Goal: Task Accomplishment & Management: Use online tool/utility

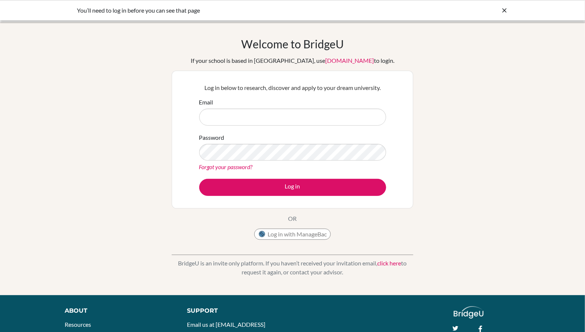
type input "[EMAIL_ADDRESS][DOMAIN_NAME]"
click at [255, 190] on button "Log in" at bounding box center [292, 187] width 187 height 17
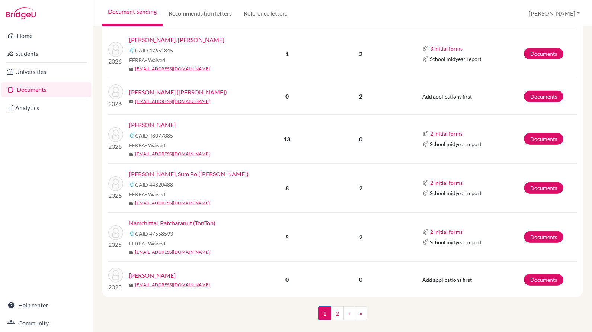
scroll to position [834, 0]
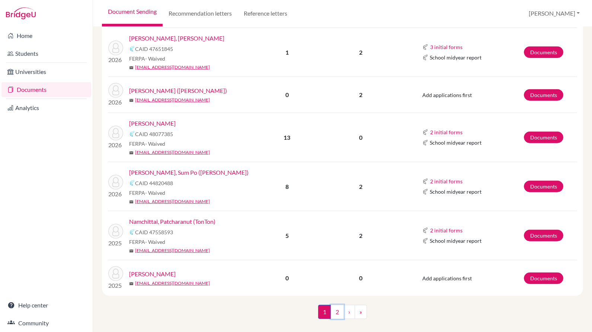
click at [331, 305] on link "2" at bounding box center [337, 312] width 13 height 14
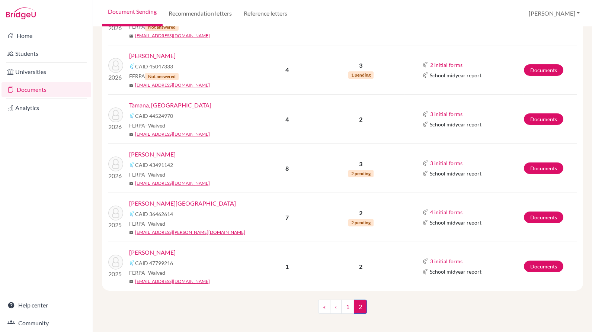
scroll to position [340, 0]
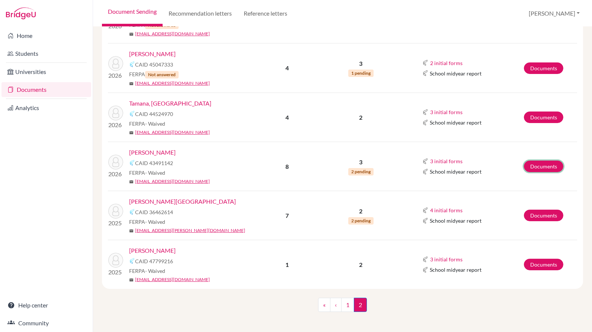
click at [545, 162] on link "Documents" at bounding box center [542, 167] width 39 height 12
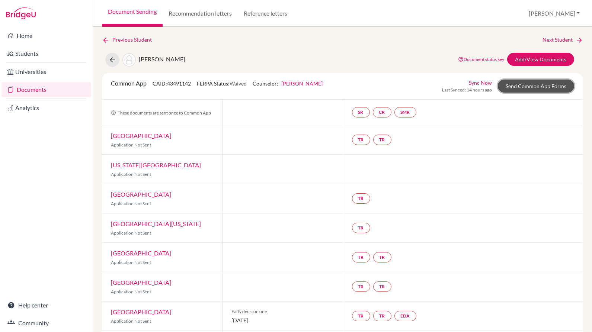
click at [529, 85] on link "Send Common App Forms" at bounding box center [535, 86] width 76 height 13
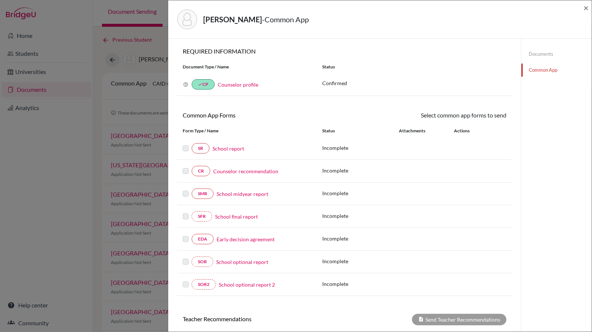
click at [535, 55] on link "Documents" at bounding box center [556, 54] width 70 height 13
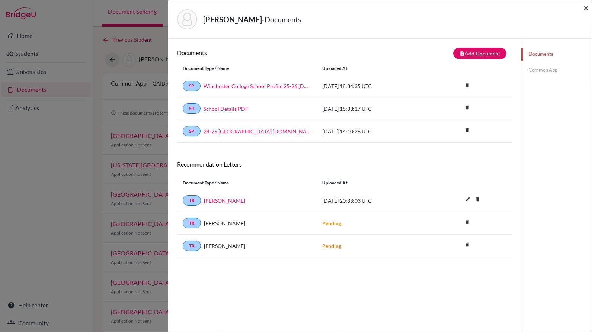
click at [588, 6] on span "×" at bounding box center [585, 7] width 5 height 11
